Goal: Task Accomplishment & Management: Manage account settings

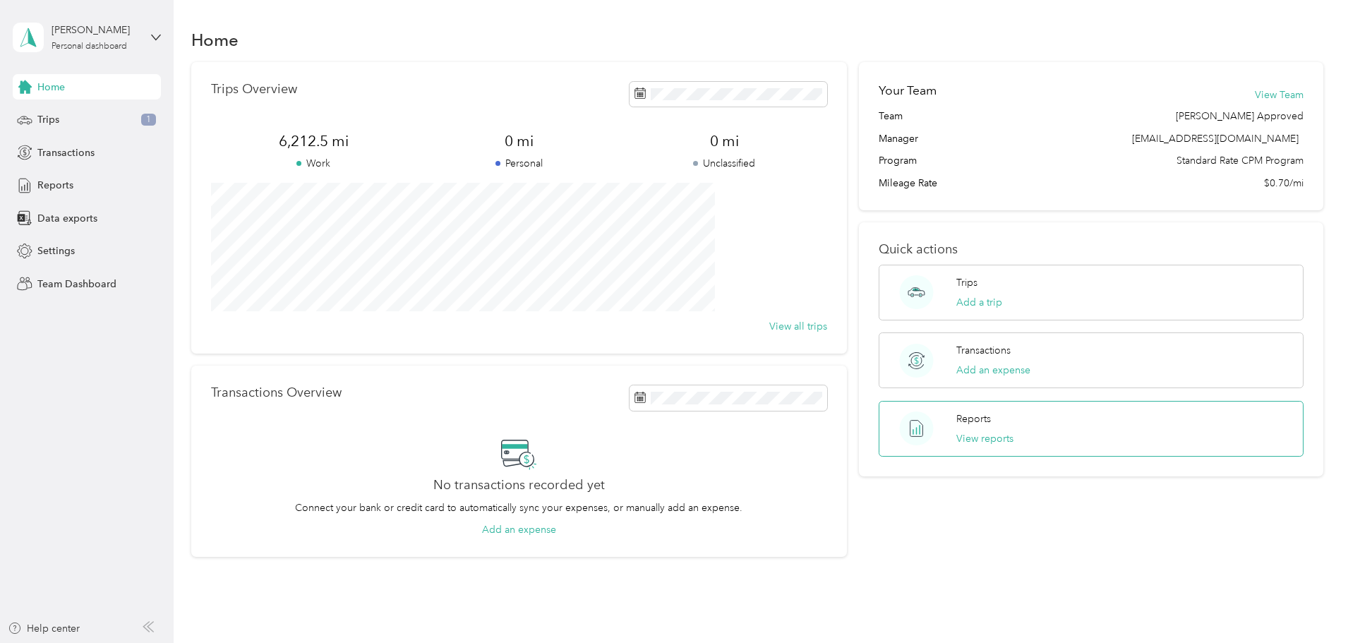
click at [900, 427] on circle at bounding box center [917, 428] width 34 height 34
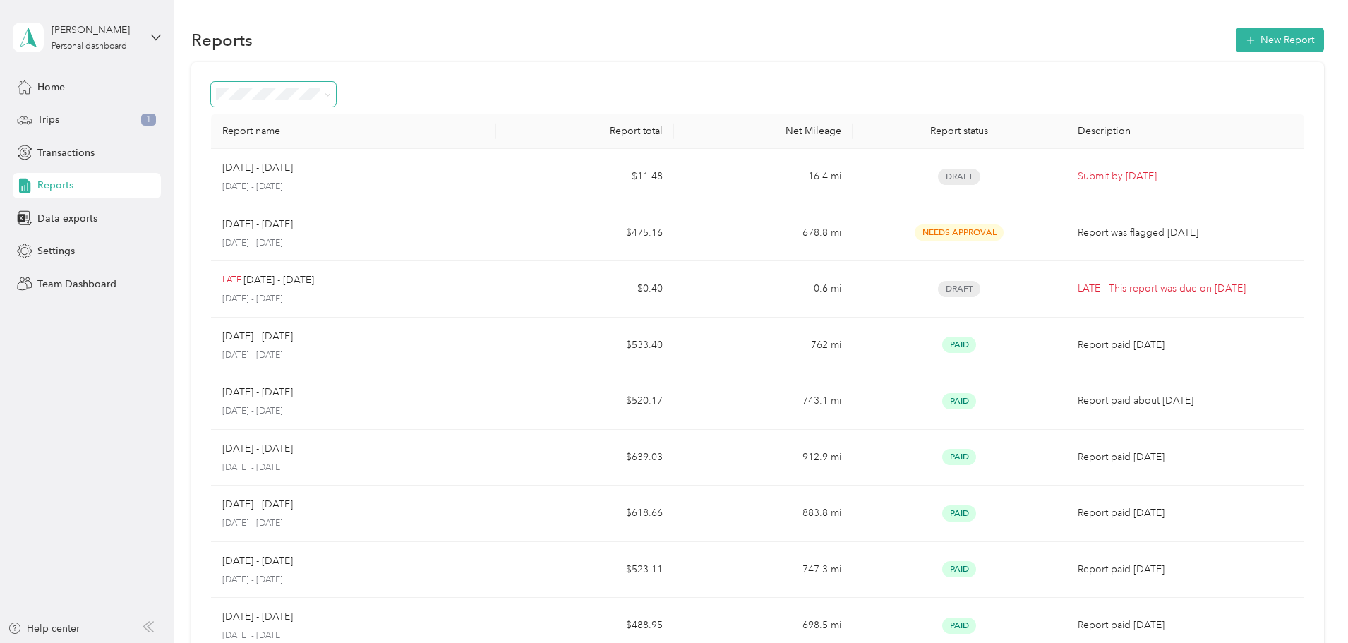
click at [331, 94] on icon at bounding box center [328, 95] width 6 height 6
click at [548, 76] on div "Report name Report total Net Mileage Report status Description [DATE] - [DATE] …" at bounding box center [757, 416] width 1133 height 708
click at [64, 286] on span "Team Dashboard" at bounding box center [76, 284] width 79 height 15
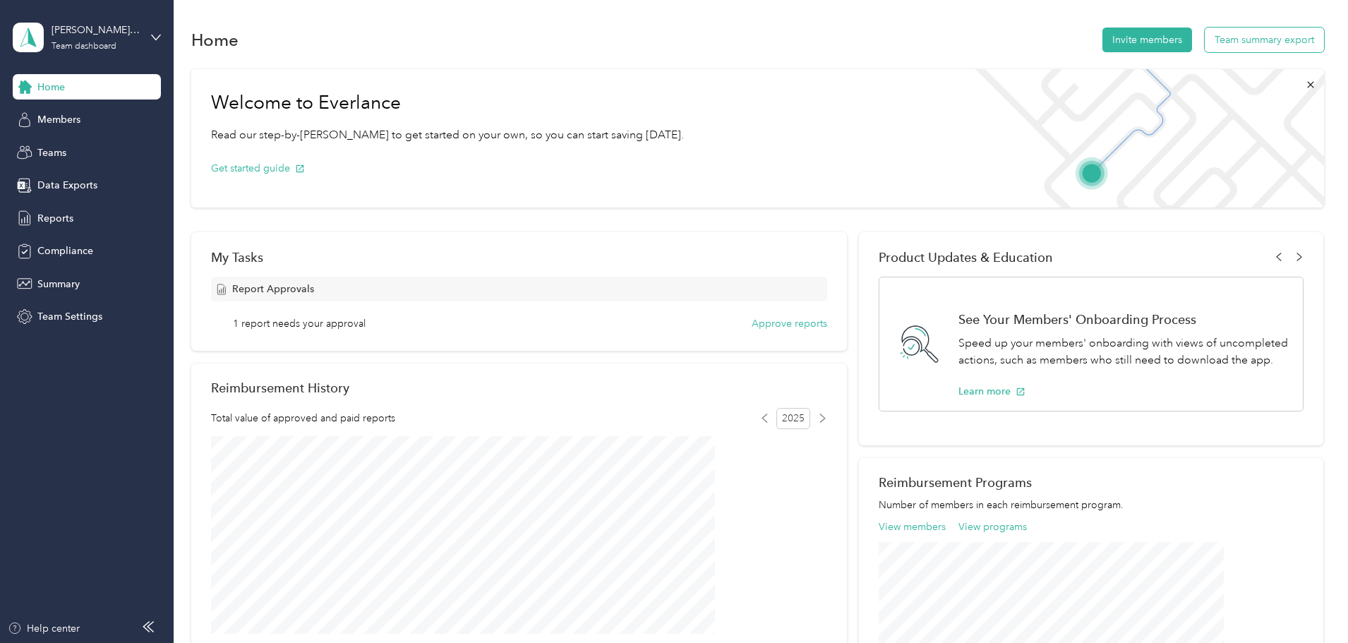
click at [1205, 44] on button "Team summary export" at bounding box center [1264, 40] width 119 height 25
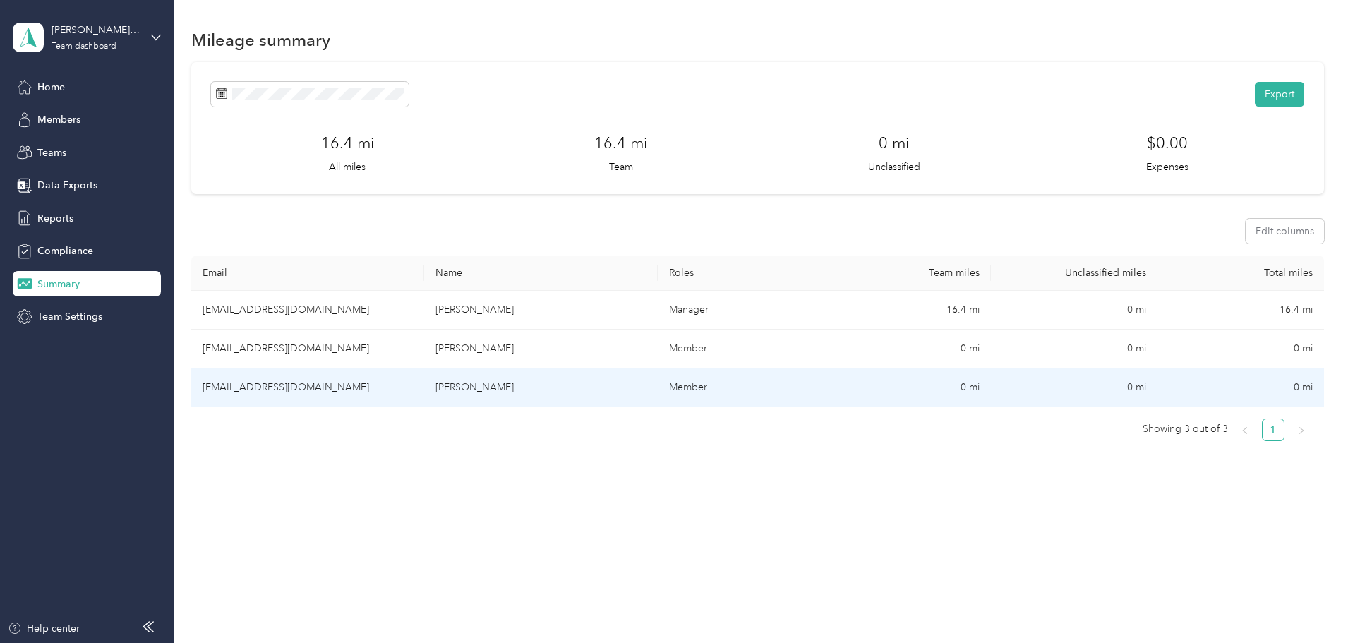
click at [529, 385] on td "[PERSON_NAME]" at bounding box center [540, 387] width 233 height 39
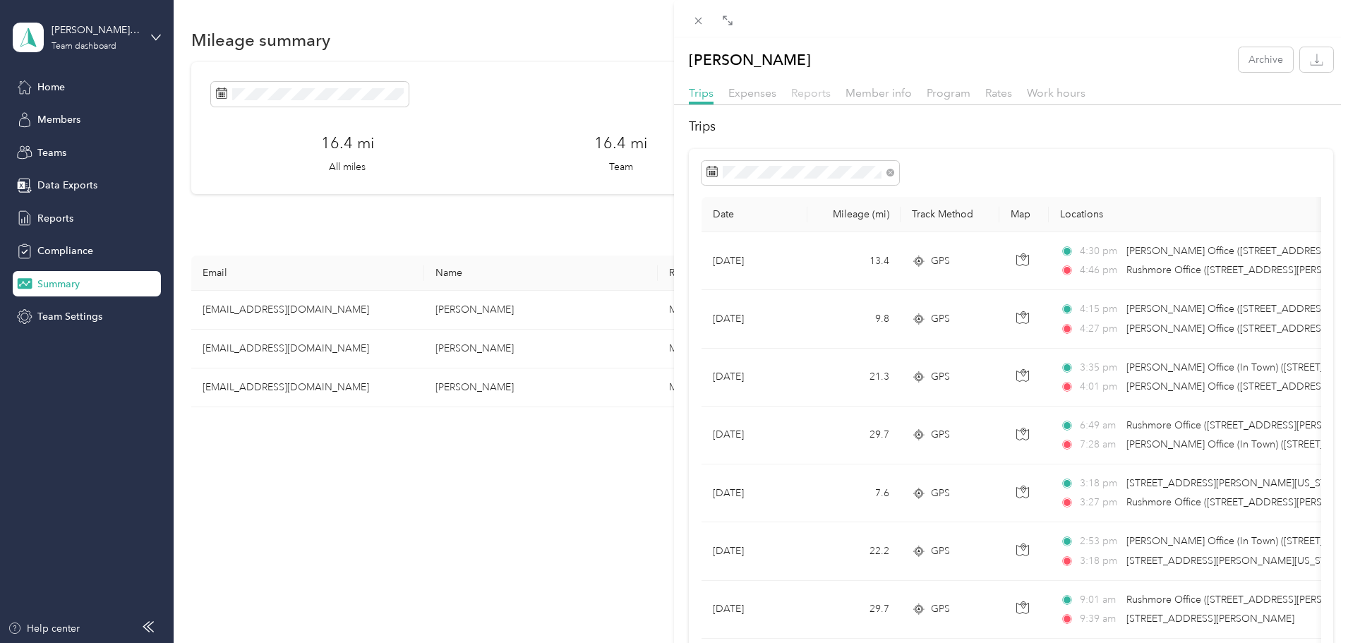
click at [818, 97] on span "Reports" at bounding box center [811, 92] width 40 height 13
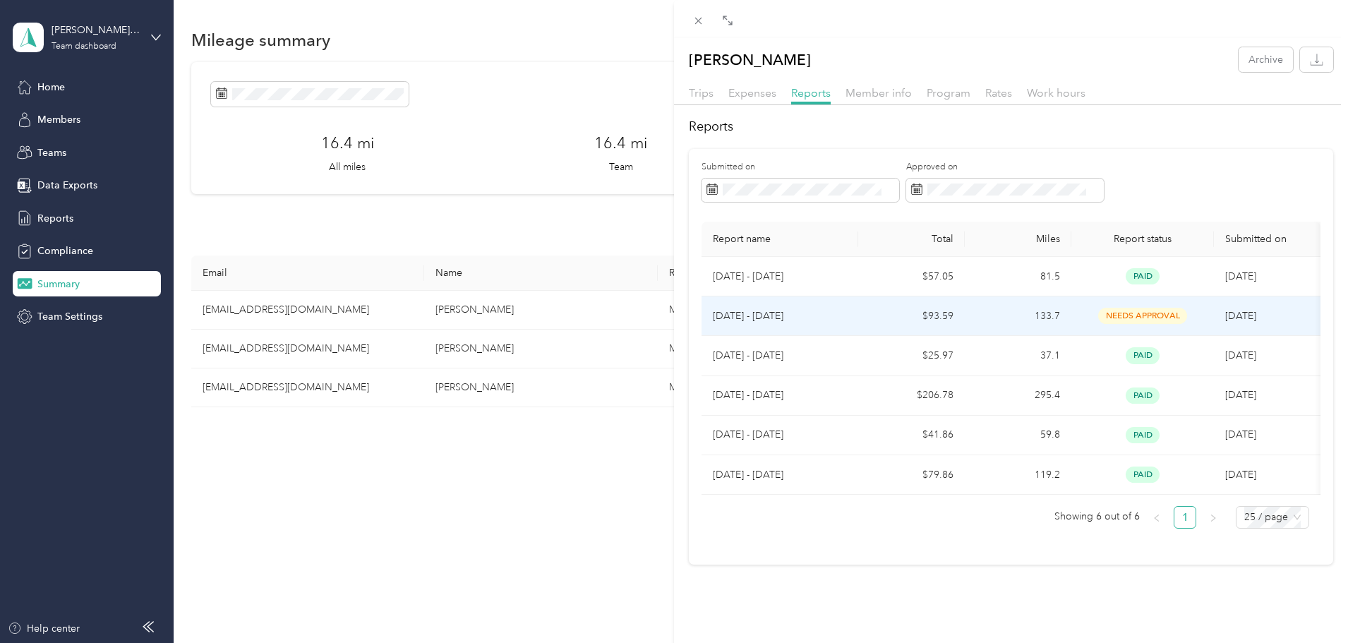
click at [1130, 310] on span "needs approval" at bounding box center [1142, 316] width 89 height 16
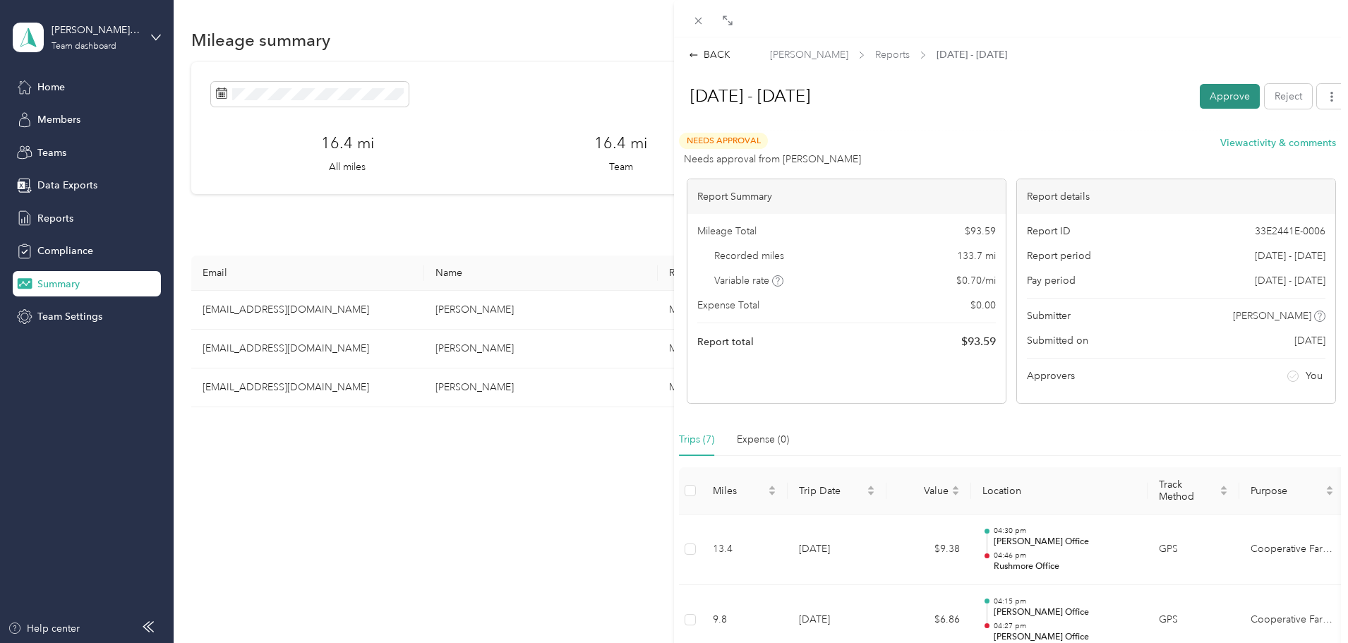
click at [1222, 91] on button "Approve" at bounding box center [1230, 96] width 60 height 25
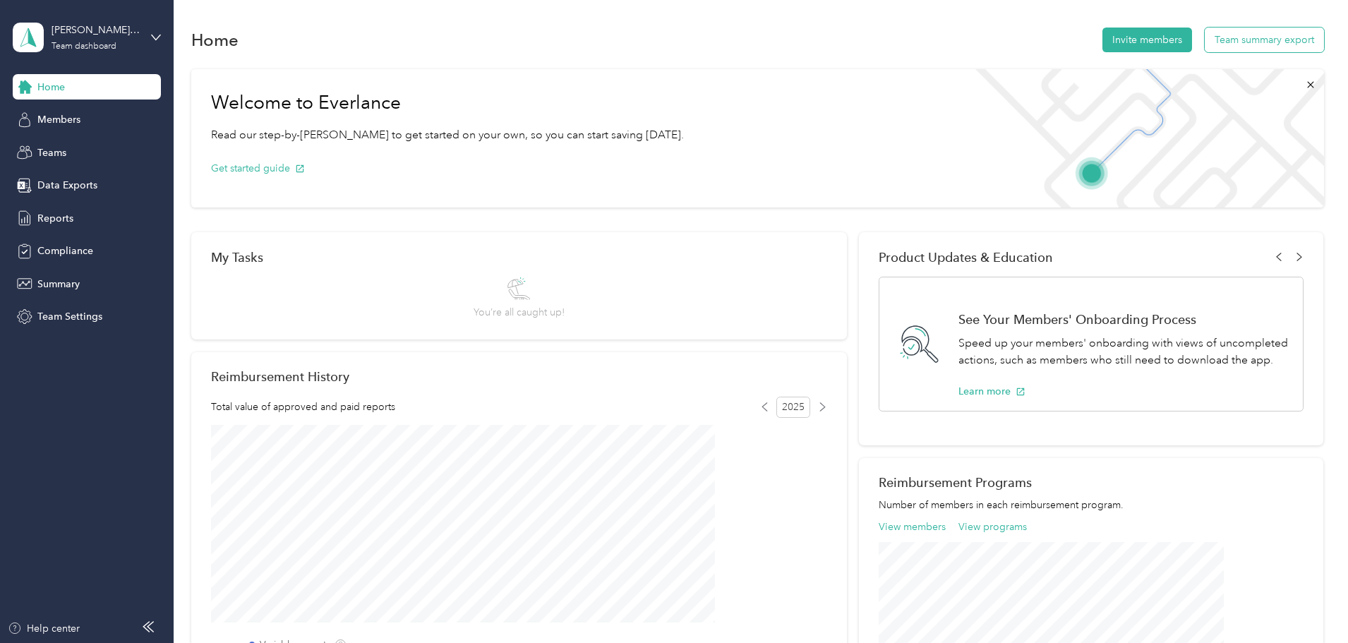
click at [1205, 42] on button "Team summary export" at bounding box center [1264, 40] width 119 height 25
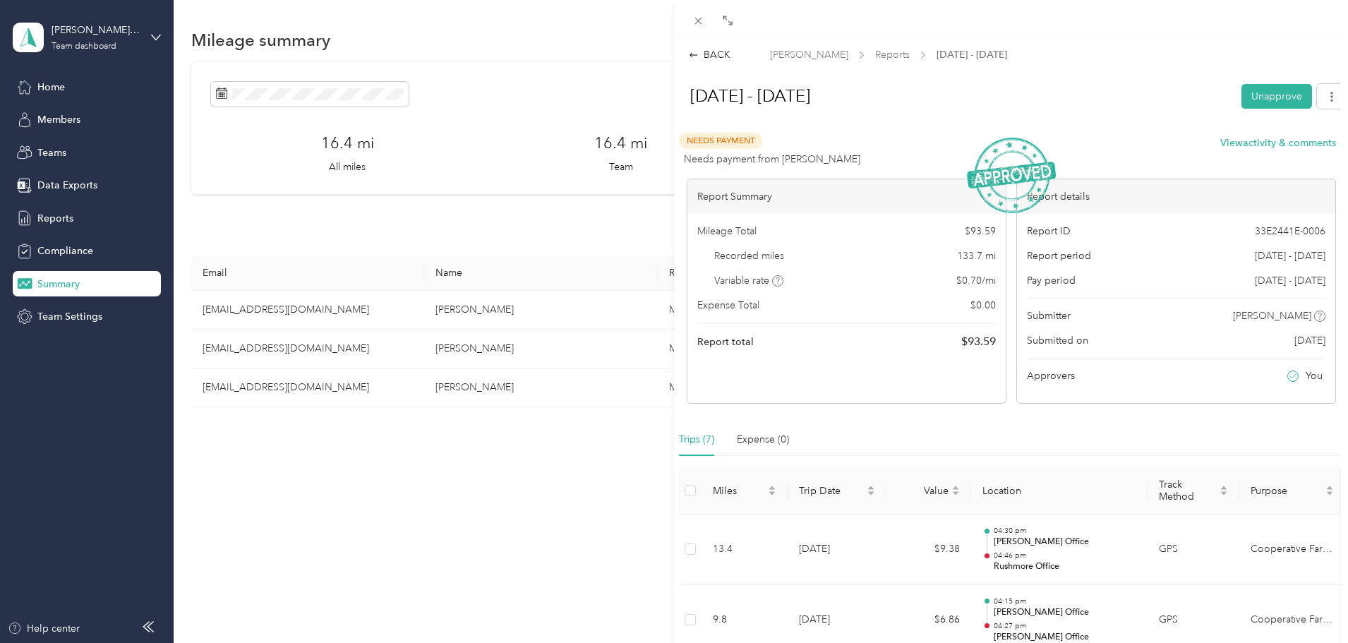
click at [330, 344] on div "BACK [PERSON_NAME] Reports [DATE] - [DATE] [DATE] - [DATE] Unapprove Needs Paym…" at bounding box center [674, 321] width 1348 height 643
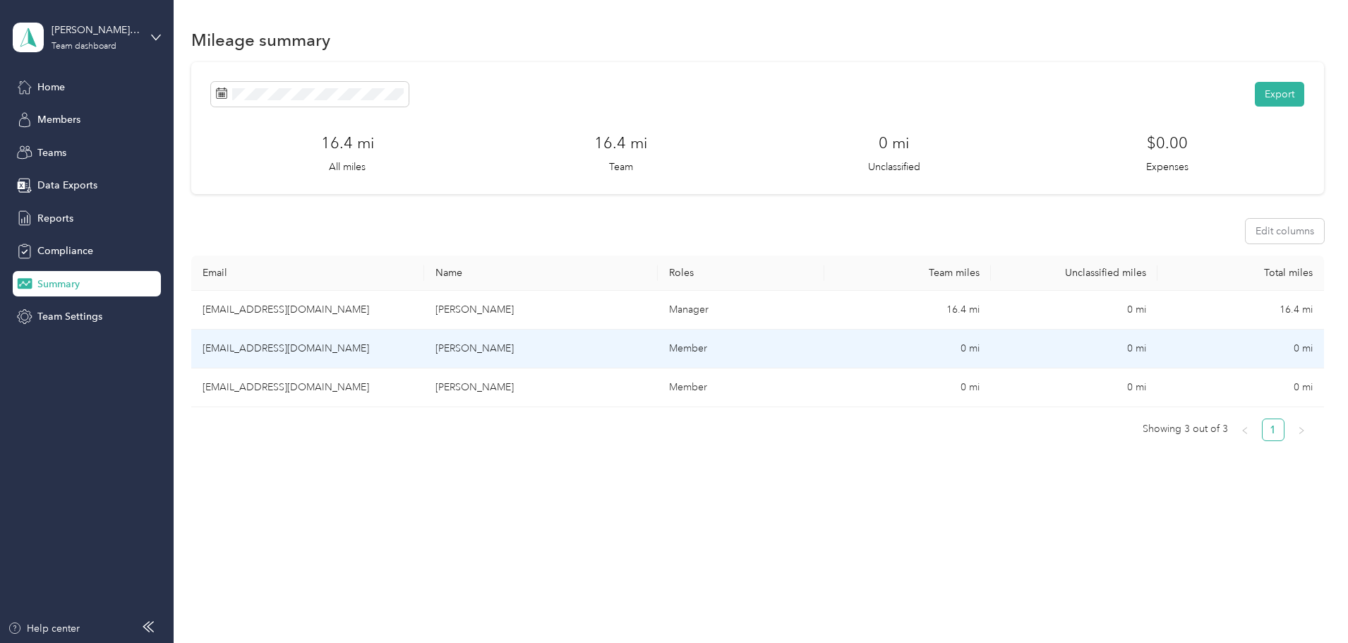
click at [514, 346] on td "[PERSON_NAME]" at bounding box center [540, 349] width 233 height 39
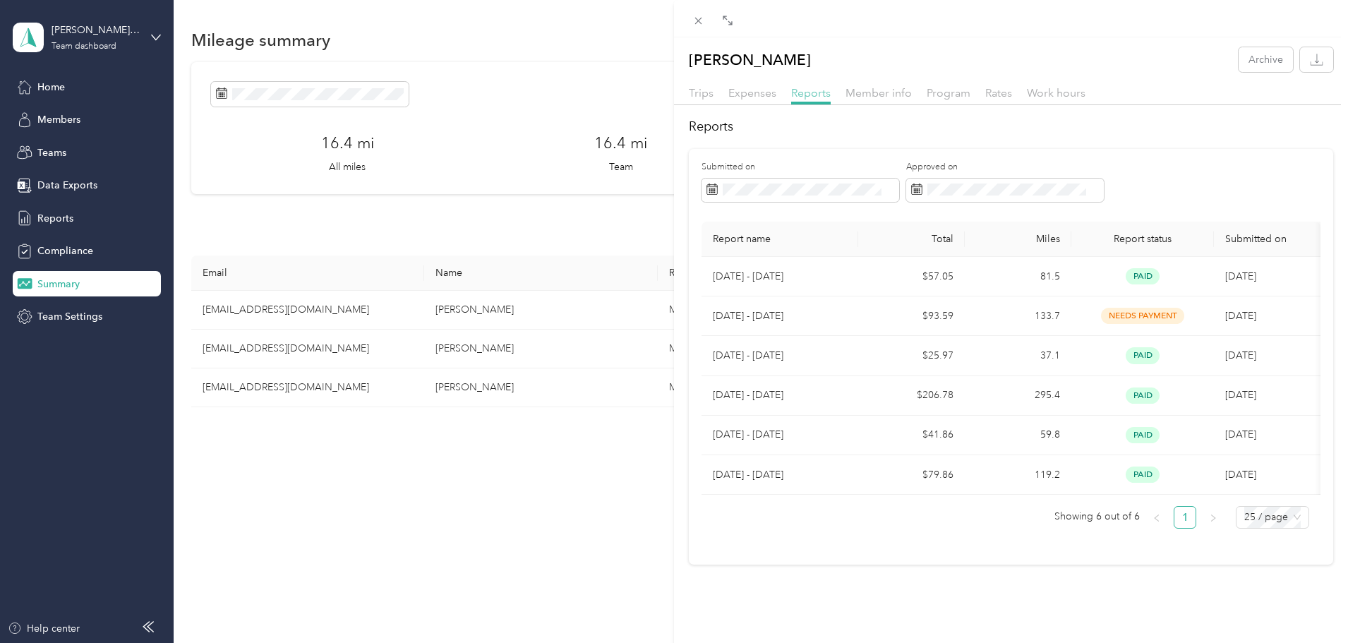
click at [805, 95] on span "Reports" at bounding box center [811, 92] width 40 height 13
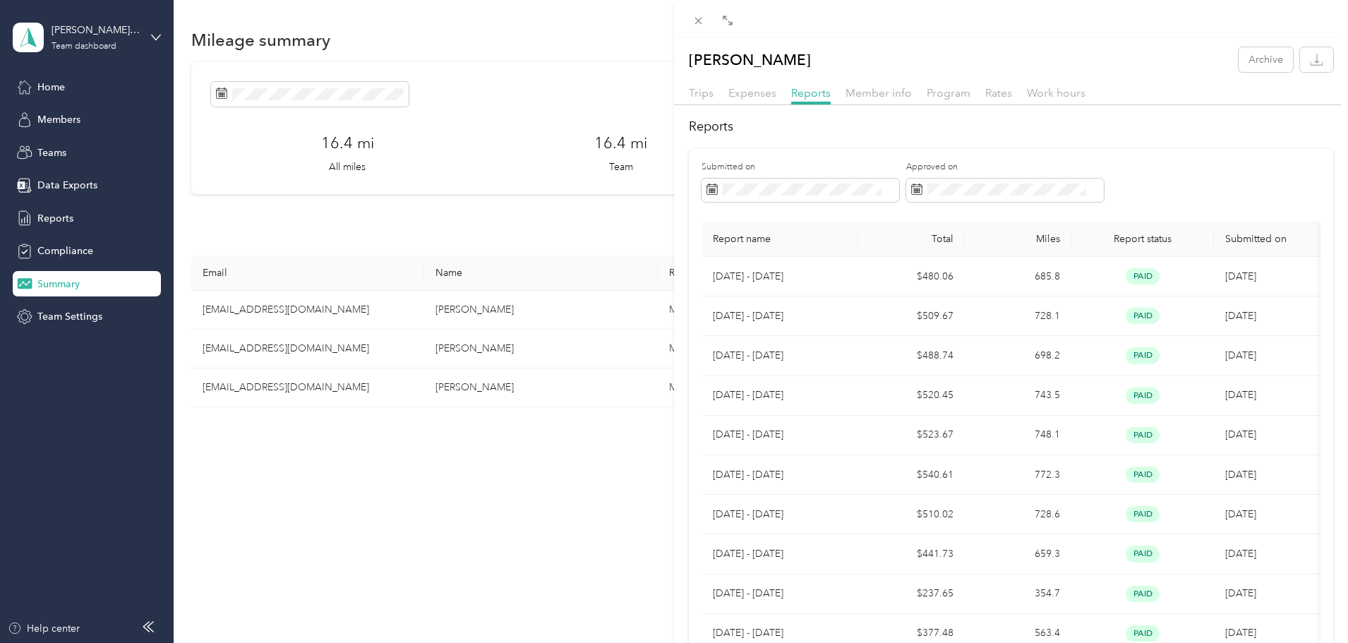
click at [58, 318] on div "[PERSON_NAME] Archive Trips Expenses Reports Member info Program Rates Work hou…" at bounding box center [674, 321] width 1348 height 643
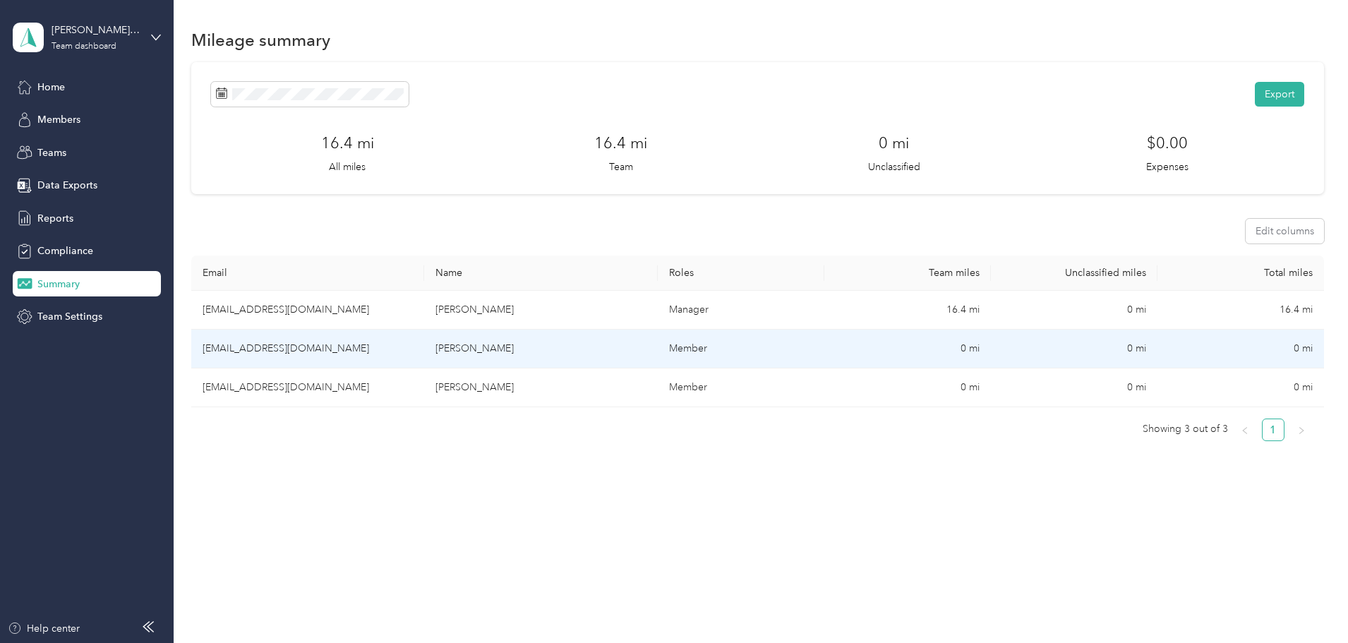
click at [514, 349] on td "[PERSON_NAME]" at bounding box center [540, 349] width 233 height 39
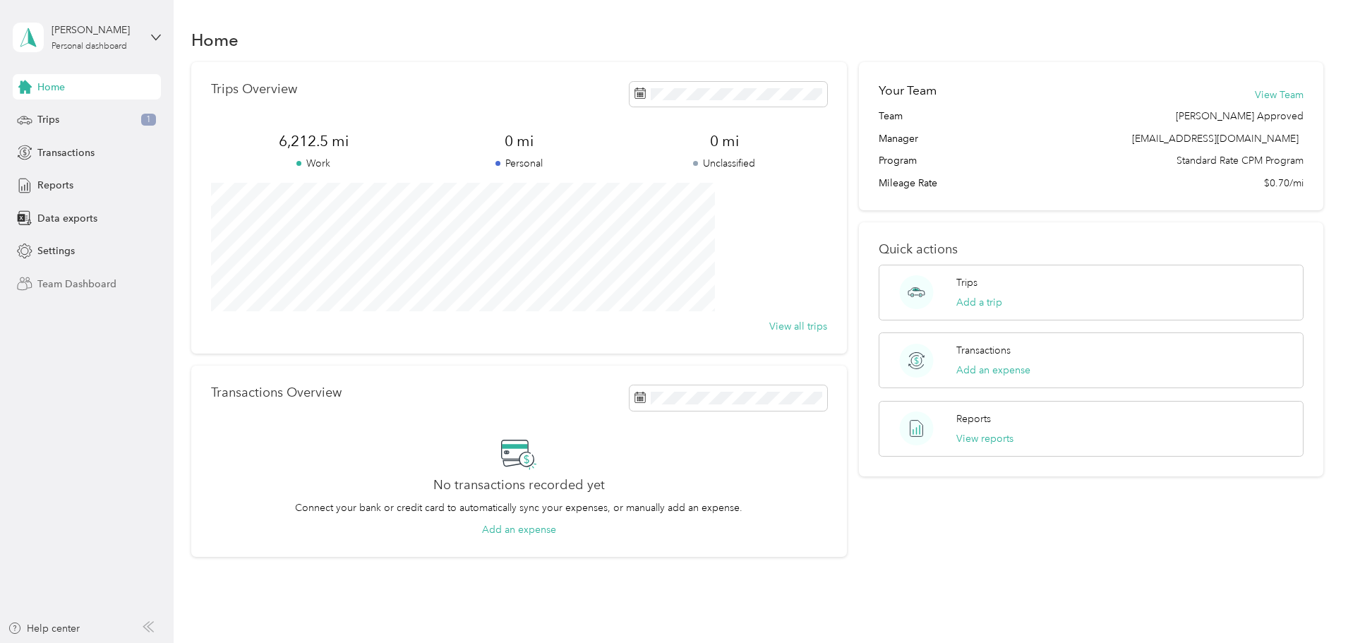
click at [82, 285] on span "Team Dashboard" at bounding box center [76, 284] width 79 height 15
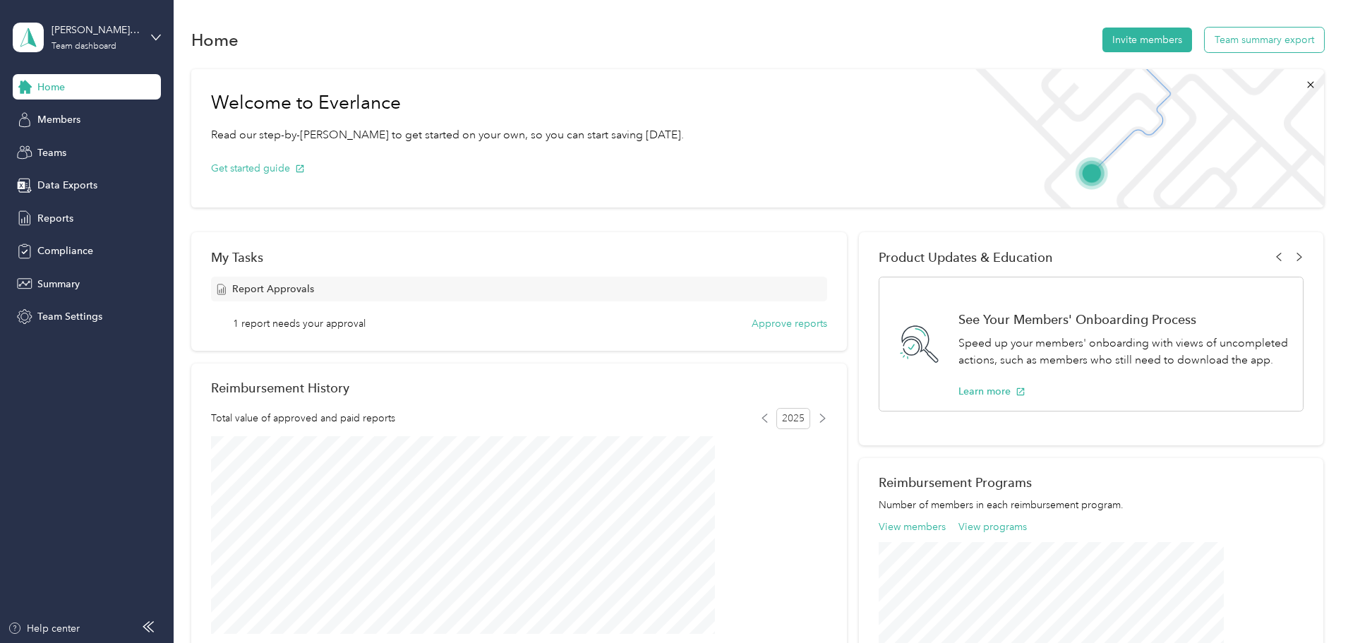
click at [1205, 39] on button "Team summary export" at bounding box center [1264, 40] width 119 height 25
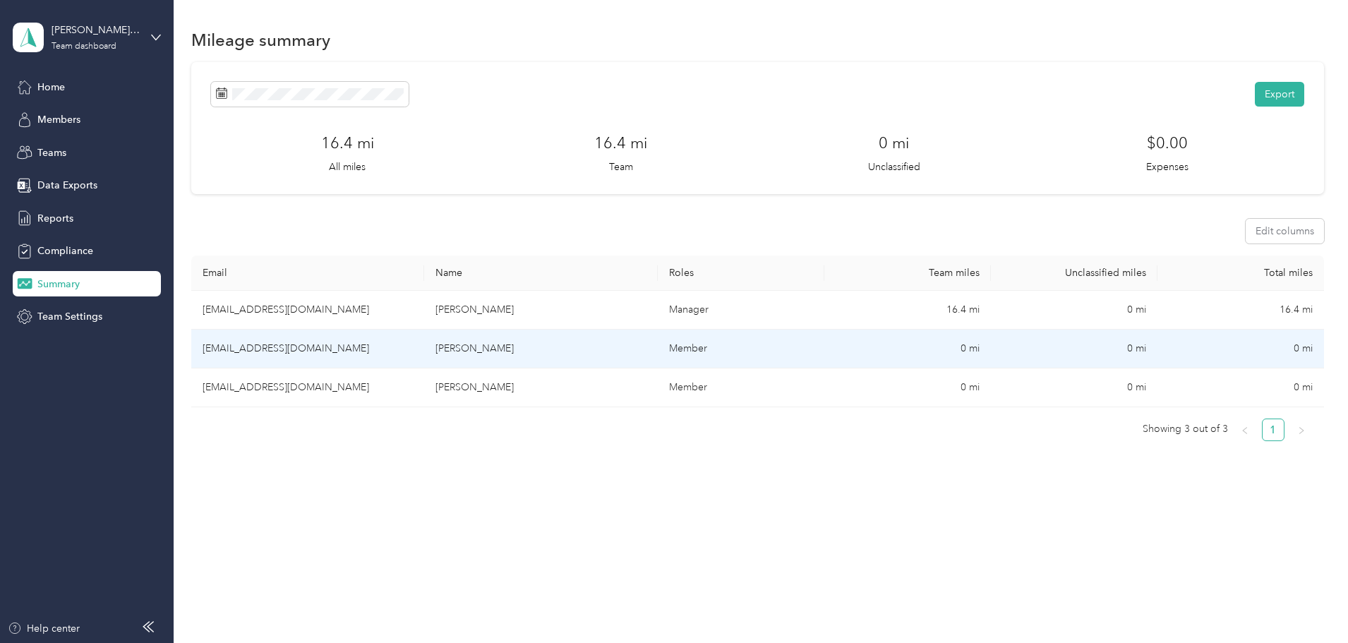
click at [517, 345] on td "[PERSON_NAME]" at bounding box center [540, 349] width 233 height 39
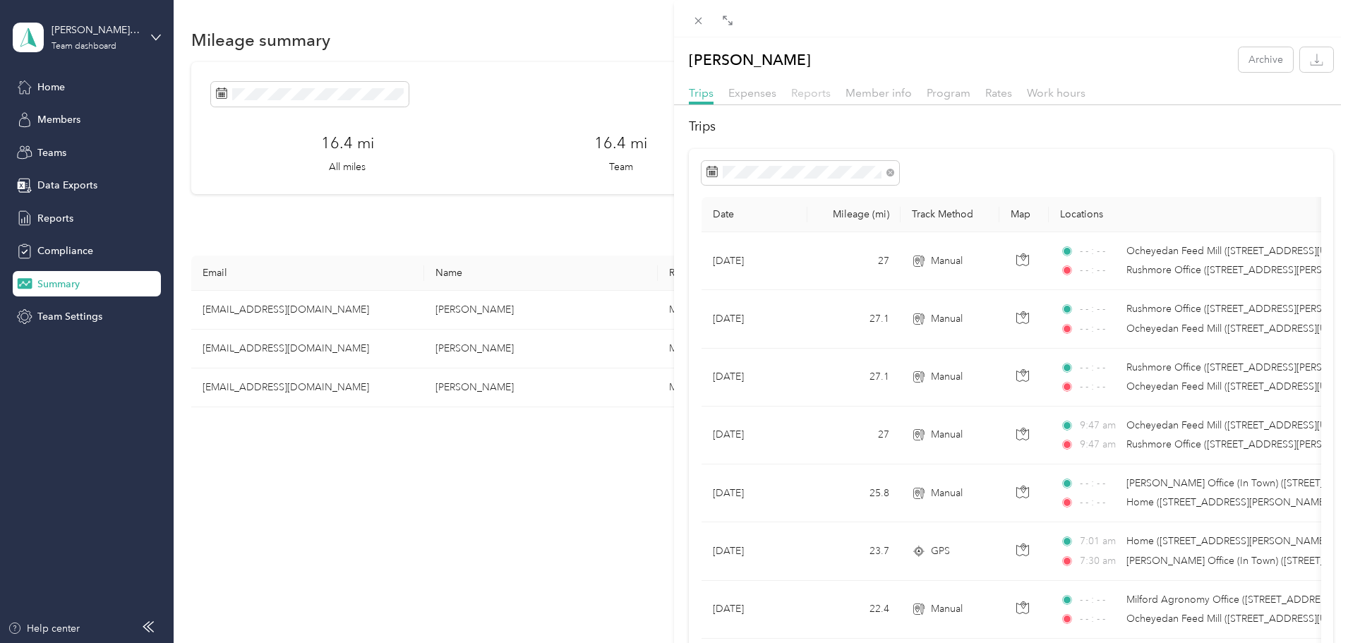
click at [797, 92] on span "Reports" at bounding box center [811, 92] width 40 height 13
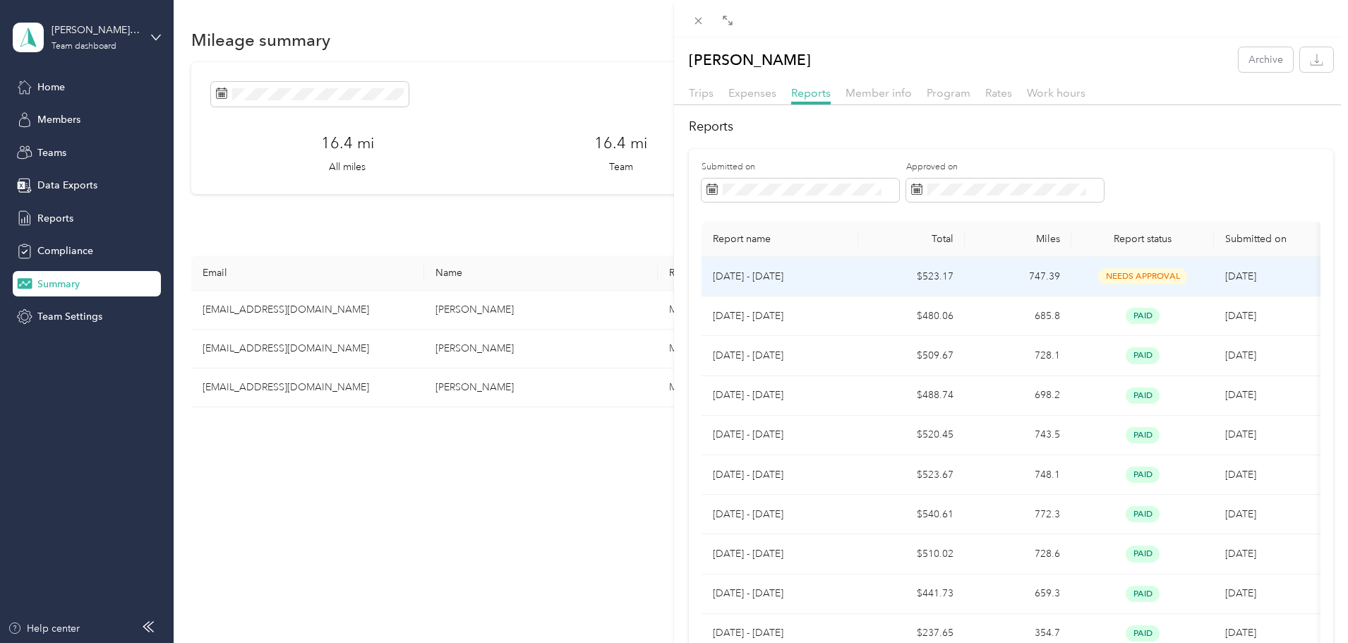
click at [1138, 279] on span "needs approval" at bounding box center [1142, 276] width 89 height 16
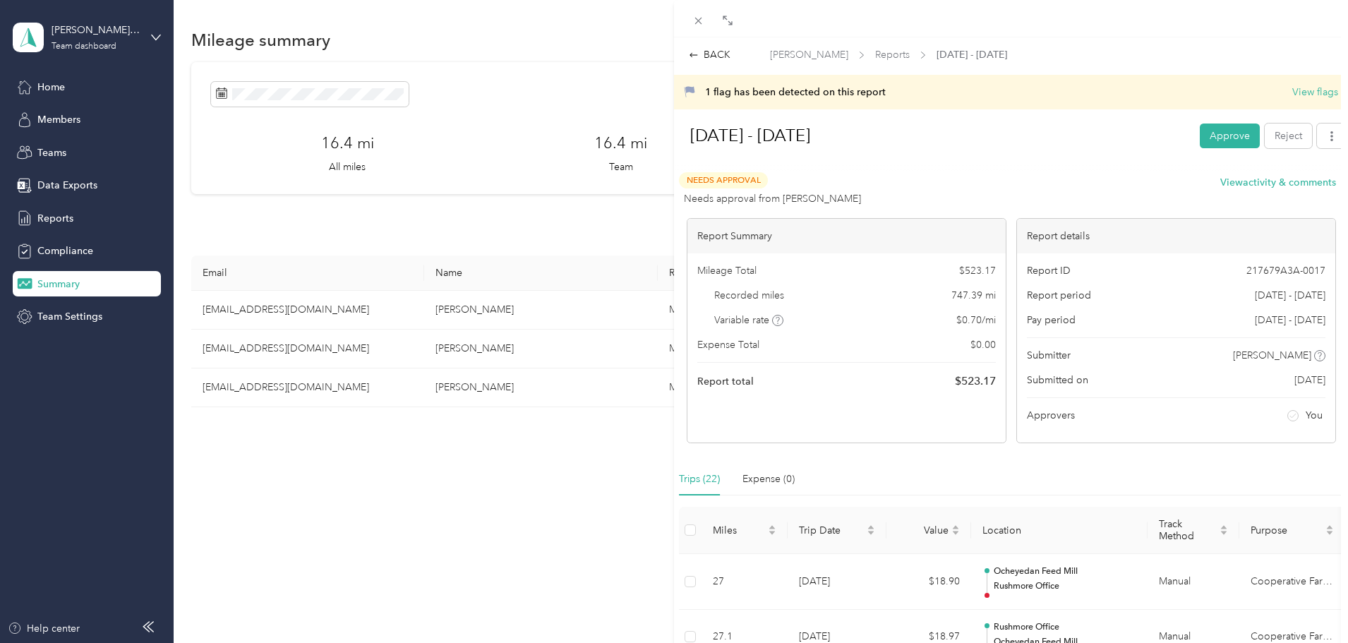
click at [1222, 126] on button "Approve" at bounding box center [1230, 135] width 60 height 25
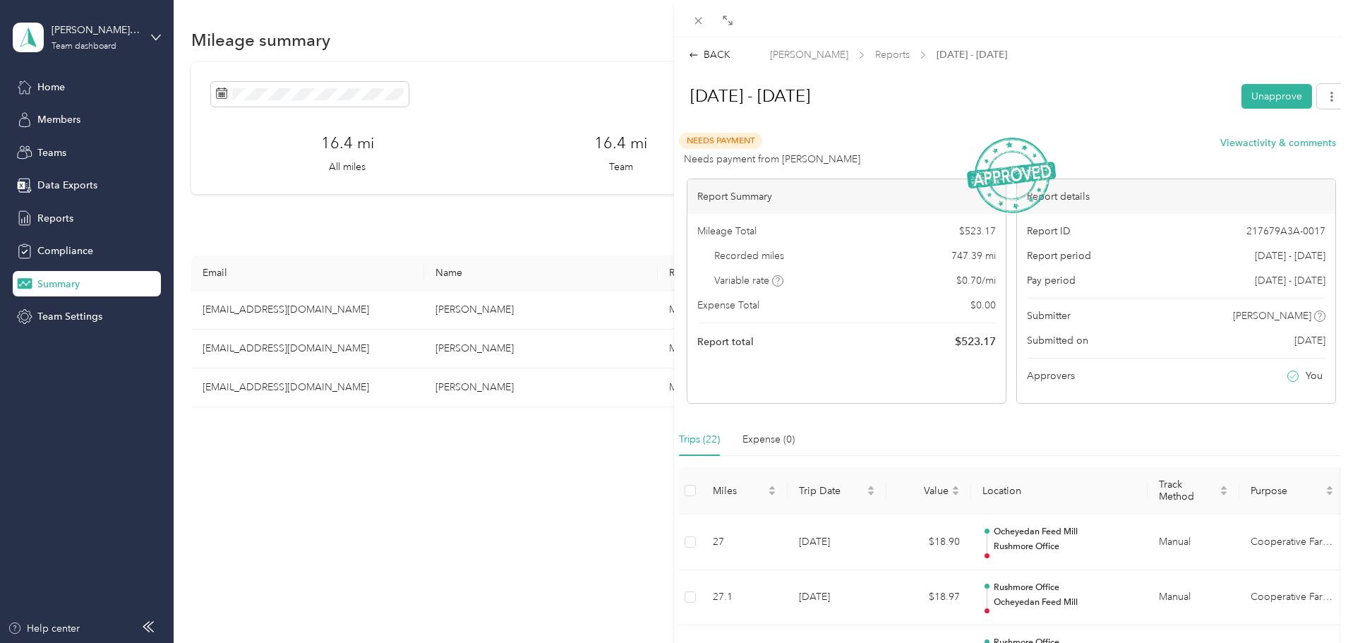
click at [351, 306] on div "BACK [PERSON_NAME] Reports [DATE] - [DATE] [DATE] - [DATE] Unapprove Needs Paym…" at bounding box center [674, 321] width 1348 height 643
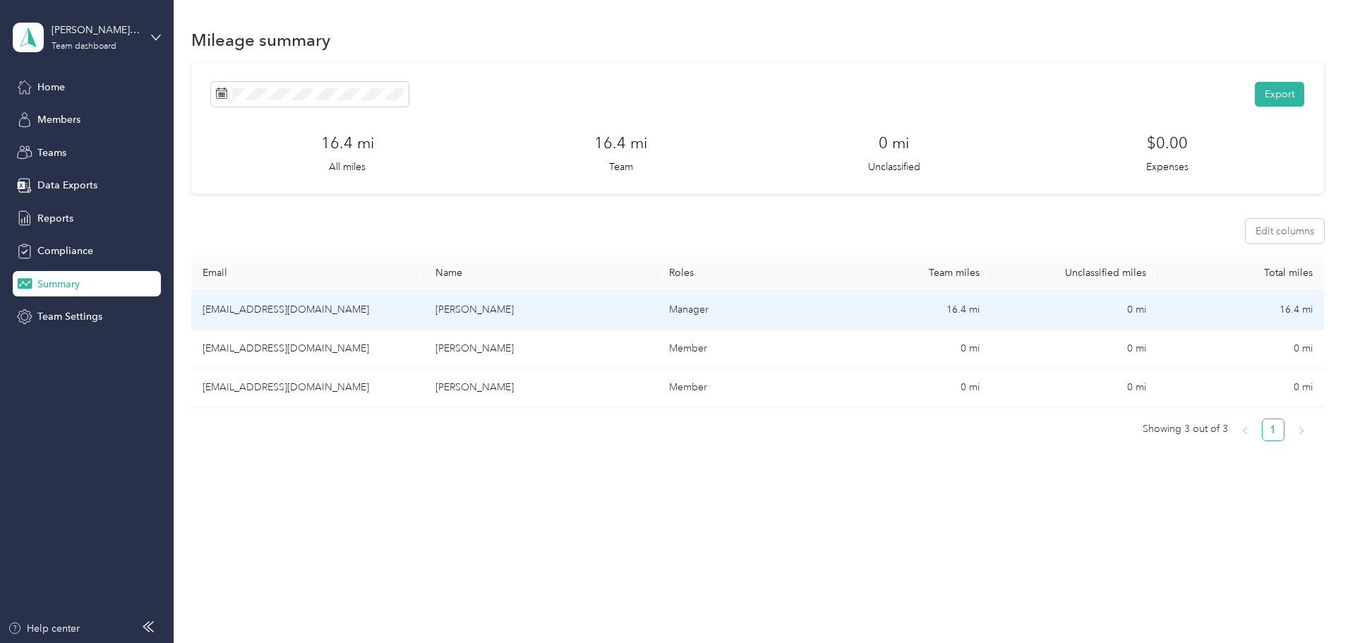
click at [525, 306] on td "[PERSON_NAME]" at bounding box center [540, 310] width 233 height 39
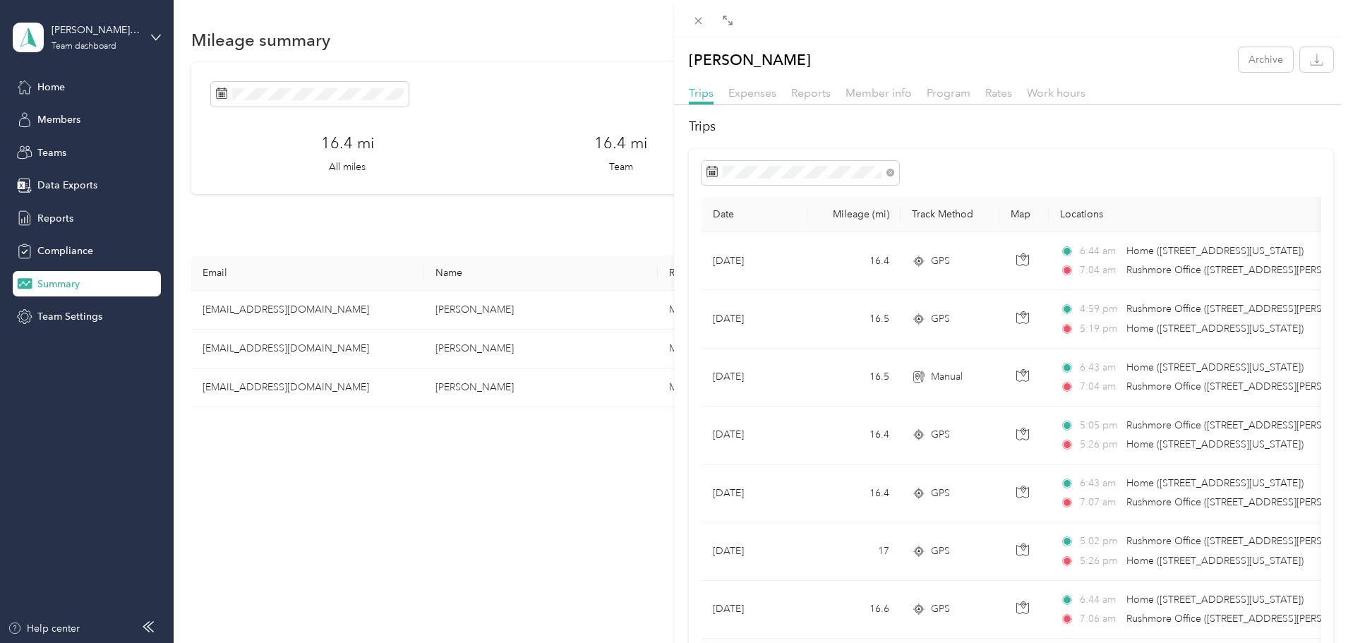
click at [807, 99] on div "Reports" at bounding box center [811, 94] width 40 height 18
